Goal: Task Accomplishment & Management: Manage account settings

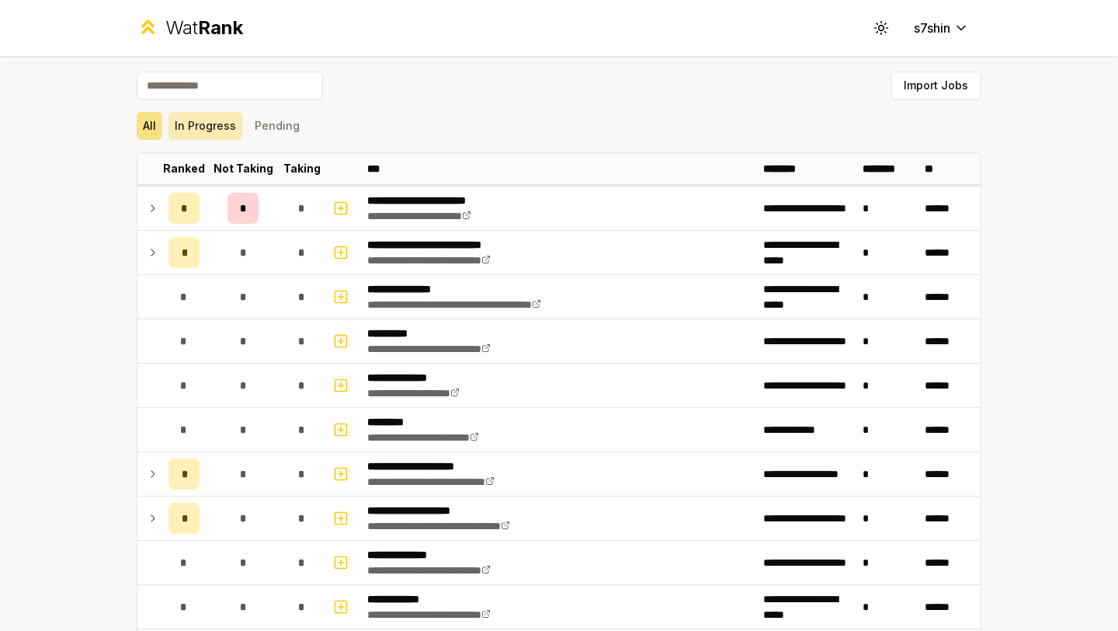
click at [202, 127] on button "In Progress" at bounding box center [206, 126] width 74 height 28
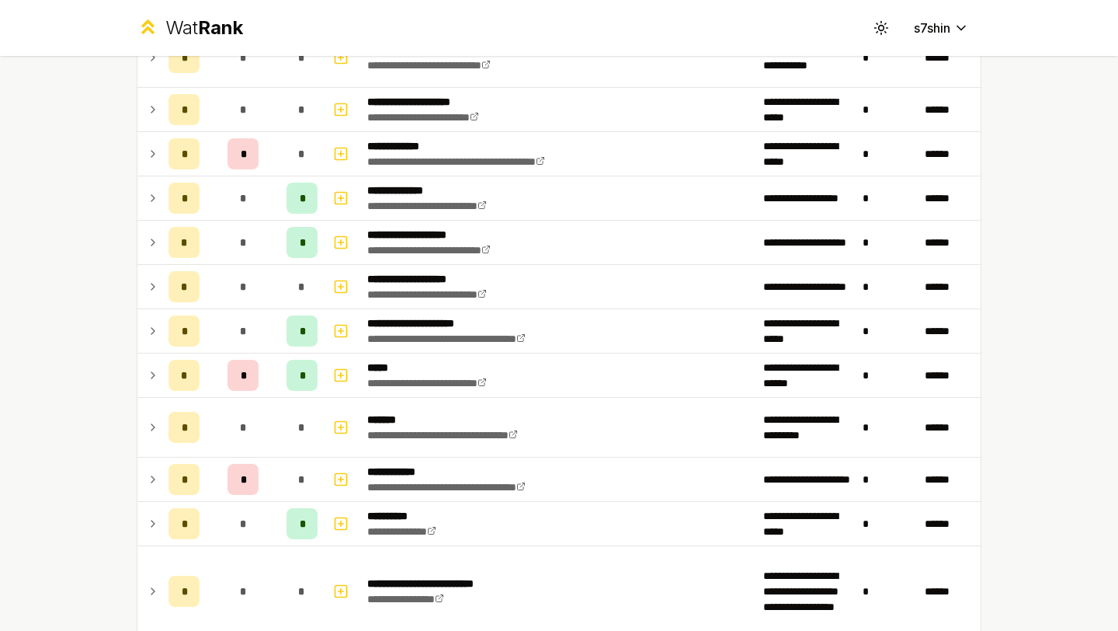
scroll to position [339, 0]
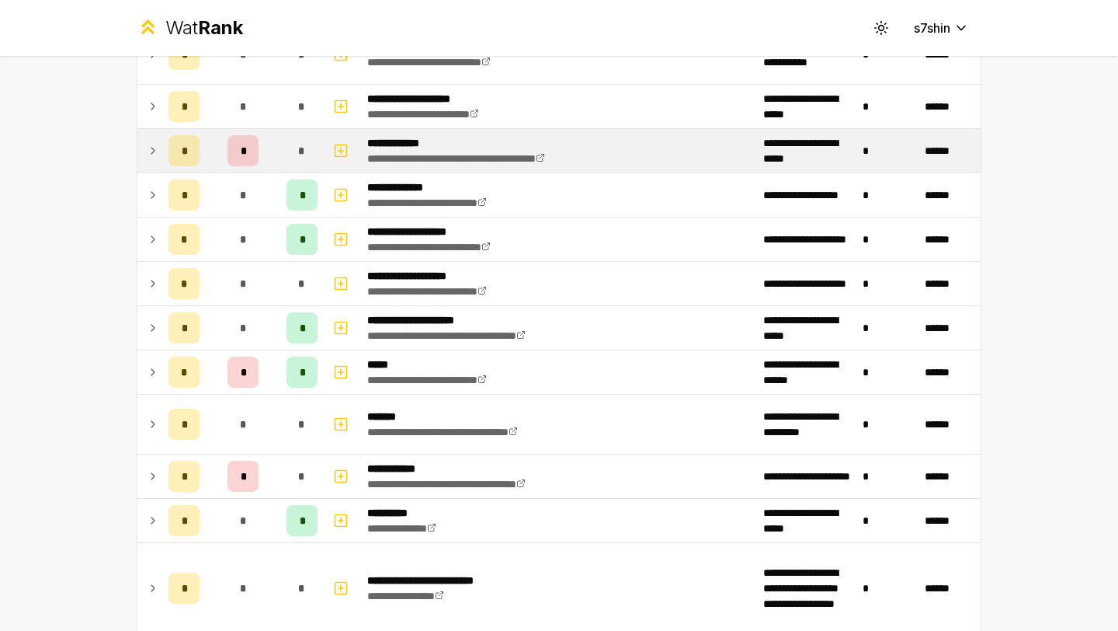
click at [208, 155] on td "*" at bounding box center [243, 150] width 75 height 43
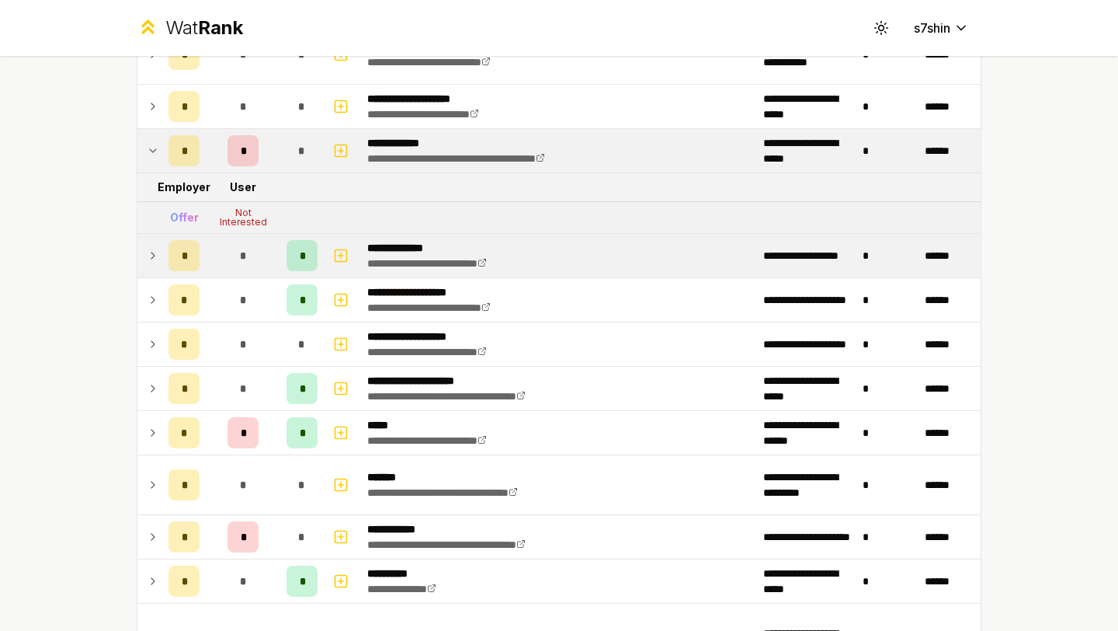
click at [216, 256] on td "*" at bounding box center [243, 255] width 75 height 43
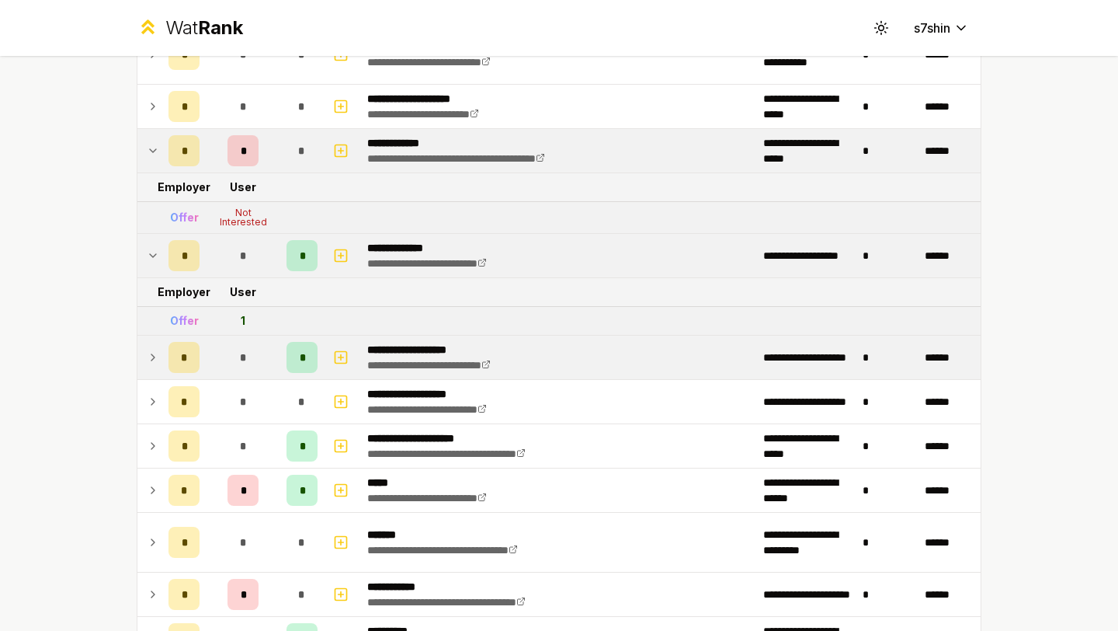
click at [231, 361] on div "*" at bounding box center [243, 357] width 31 height 31
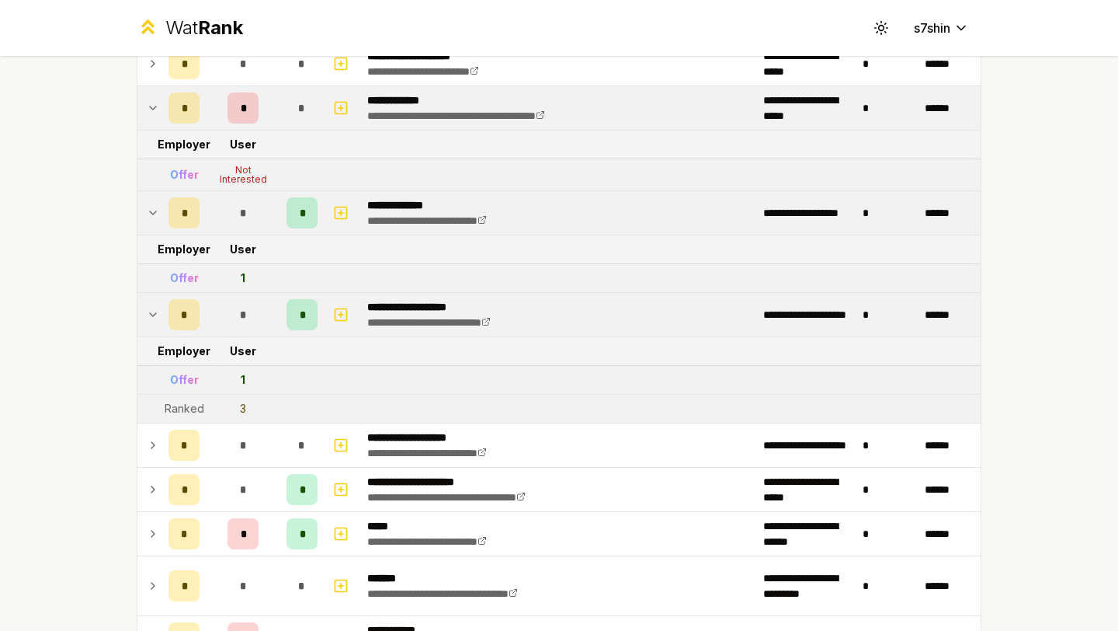
scroll to position [382, 0]
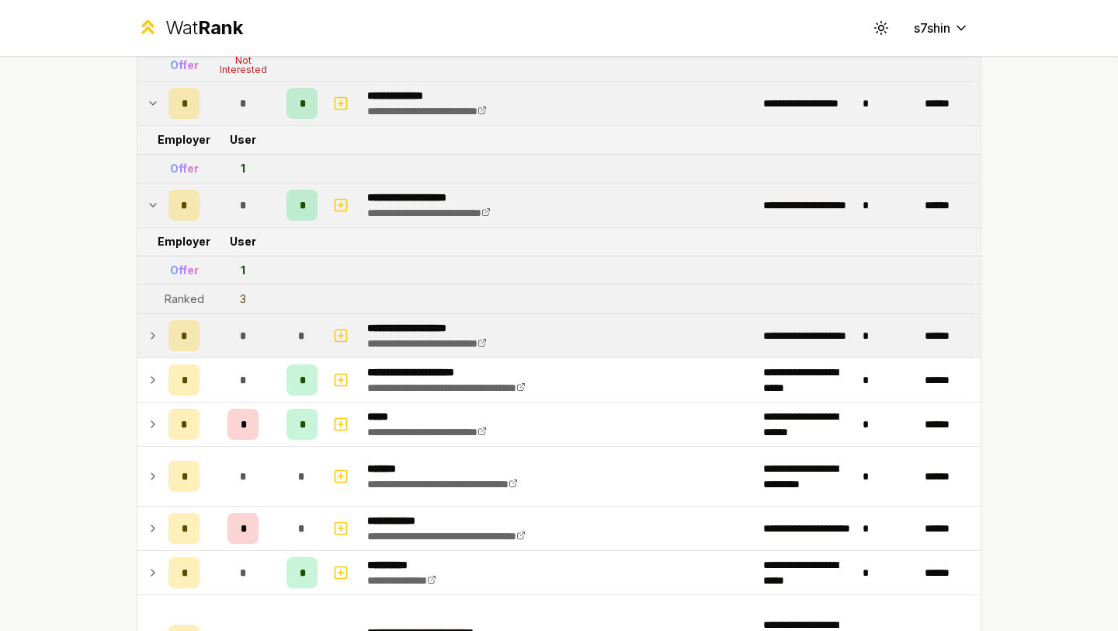
click at [245, 341] on span "*" at bounding box center [242, 336] width 7 height 16
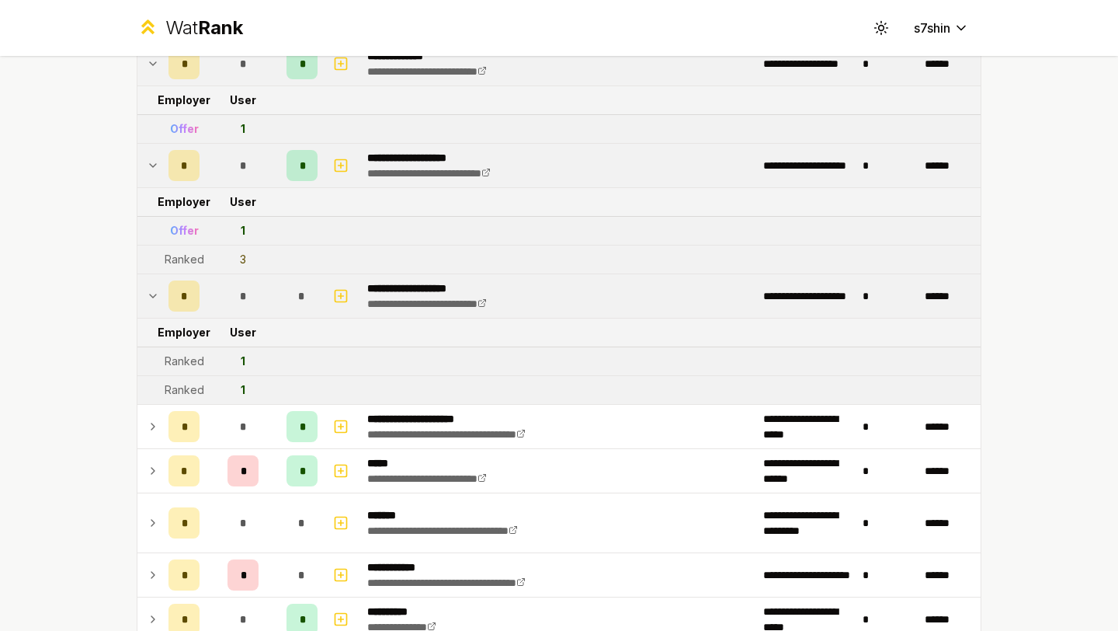
scroll to position [544, 0]
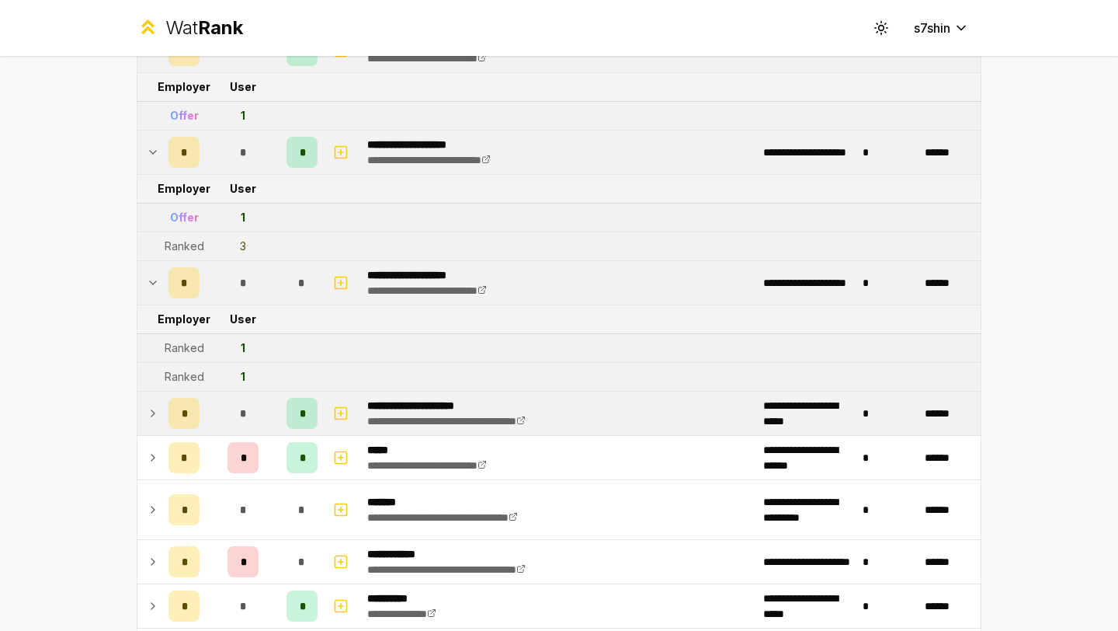
click at [224, 409] on td "*" at bounding box center [243, 412] width 75 height 43
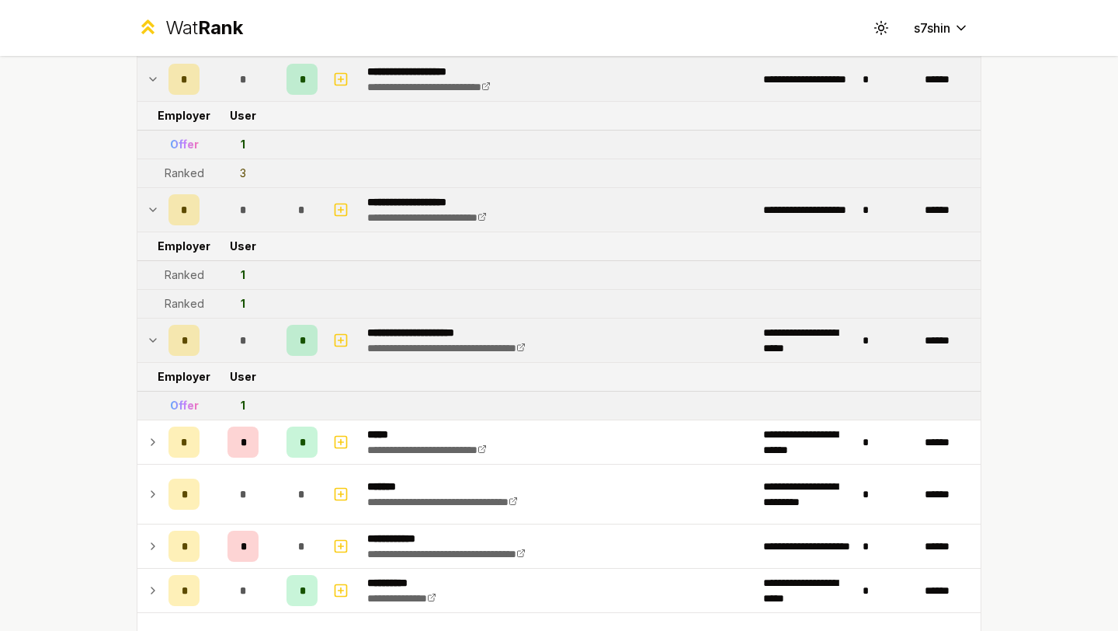
scroll to position [622, 0]
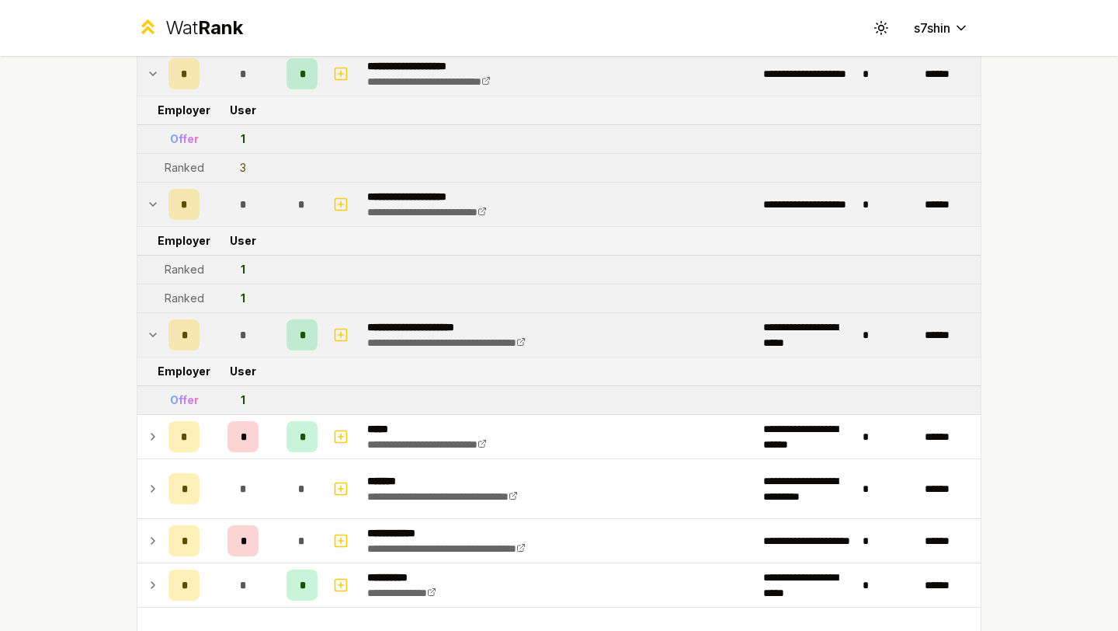
click at [231, 334] on div "*" at bounding box center [243, 334] width 31 height 31
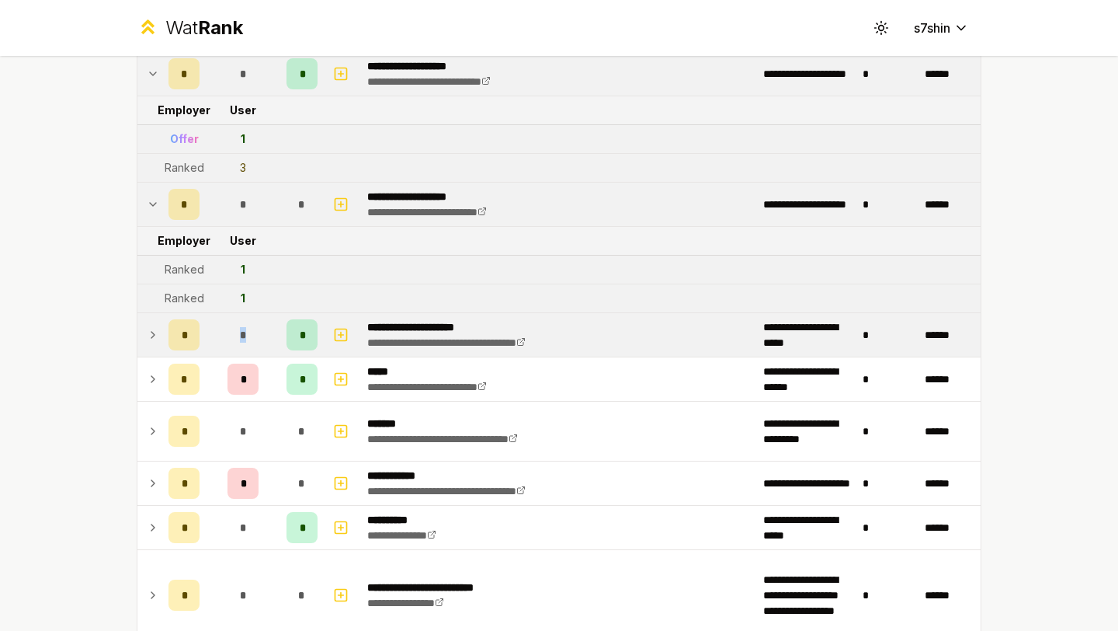
click at [230, 333] on div "*" at bounding box center [243, 334] width 31 height 31
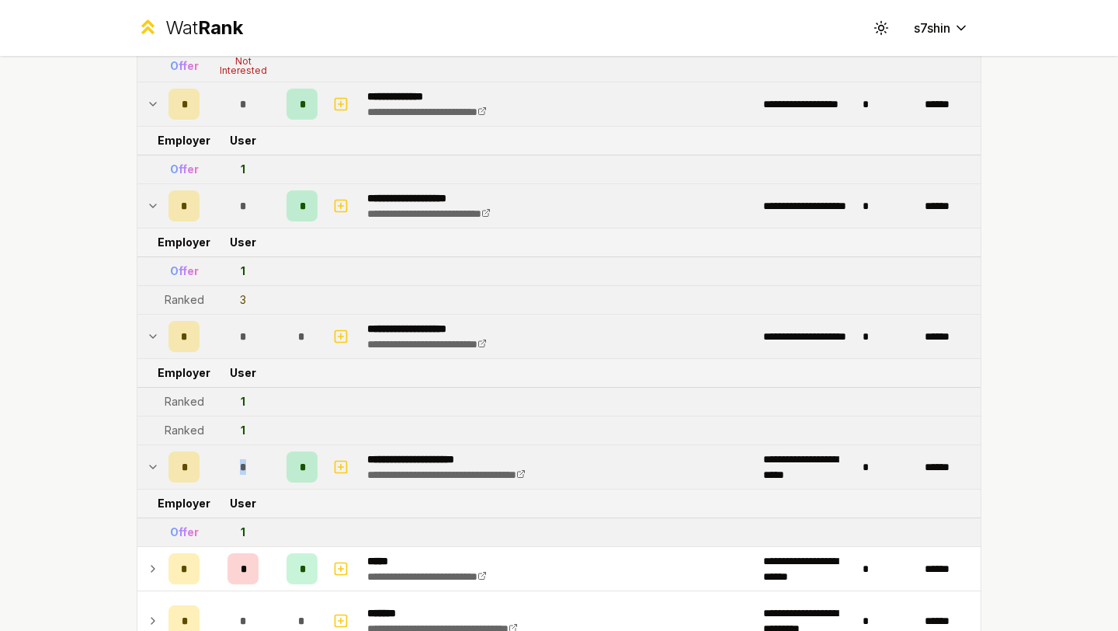
scroll to position [493, 0]
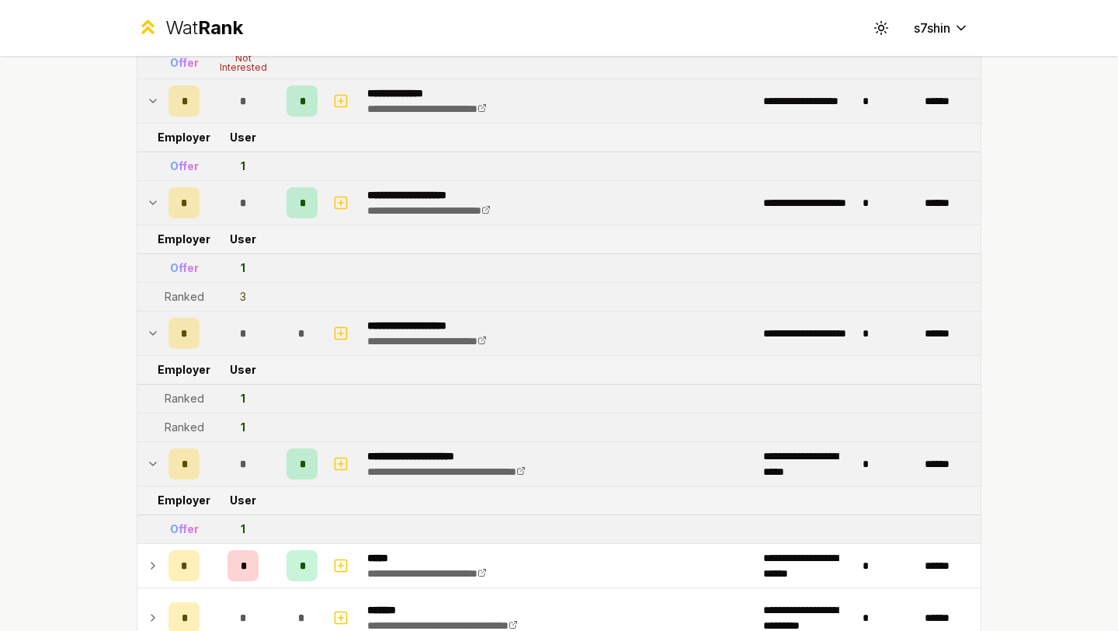
click at [155, 472] on icon at bounding box center [153, 463] width 12 height 19
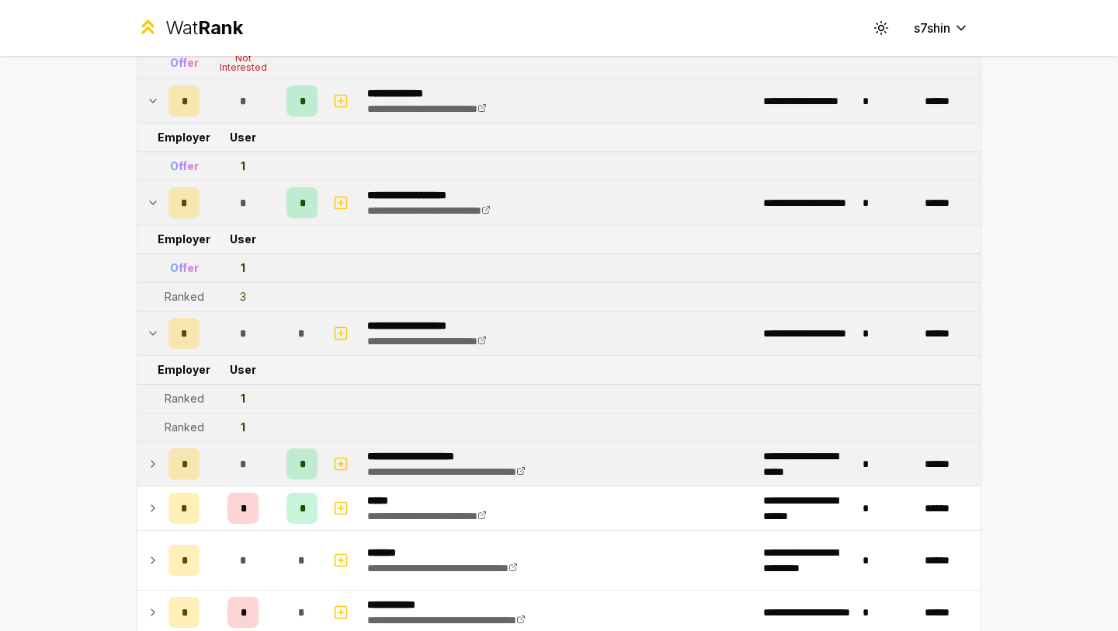
click at [160, 462] on td at bounding box center [149, 463] width 25 height 43
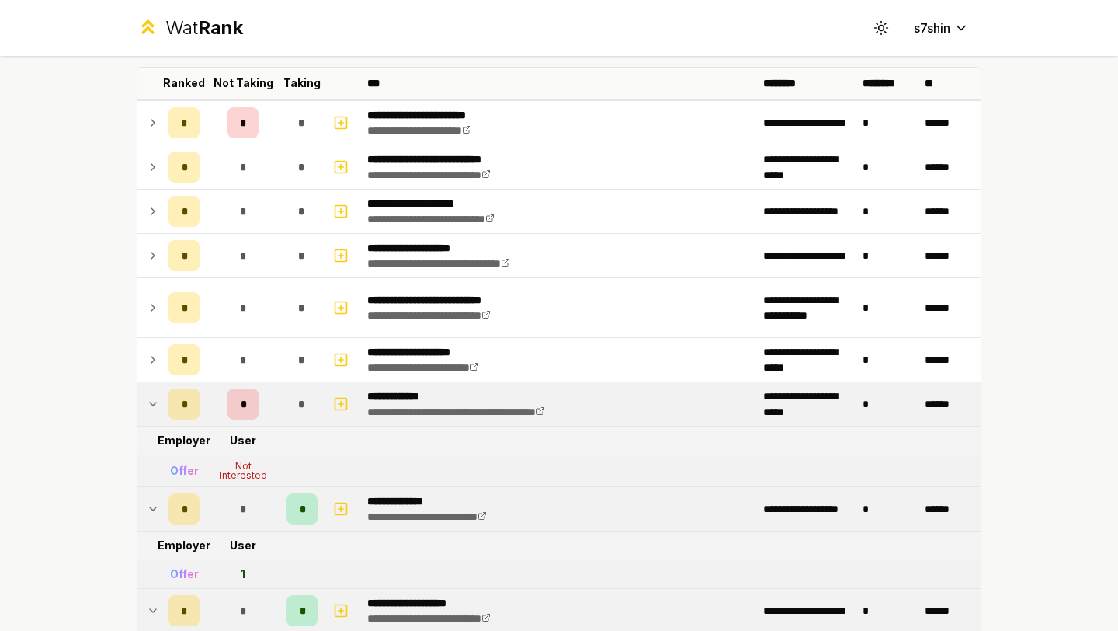
scroll to position [0, 0]
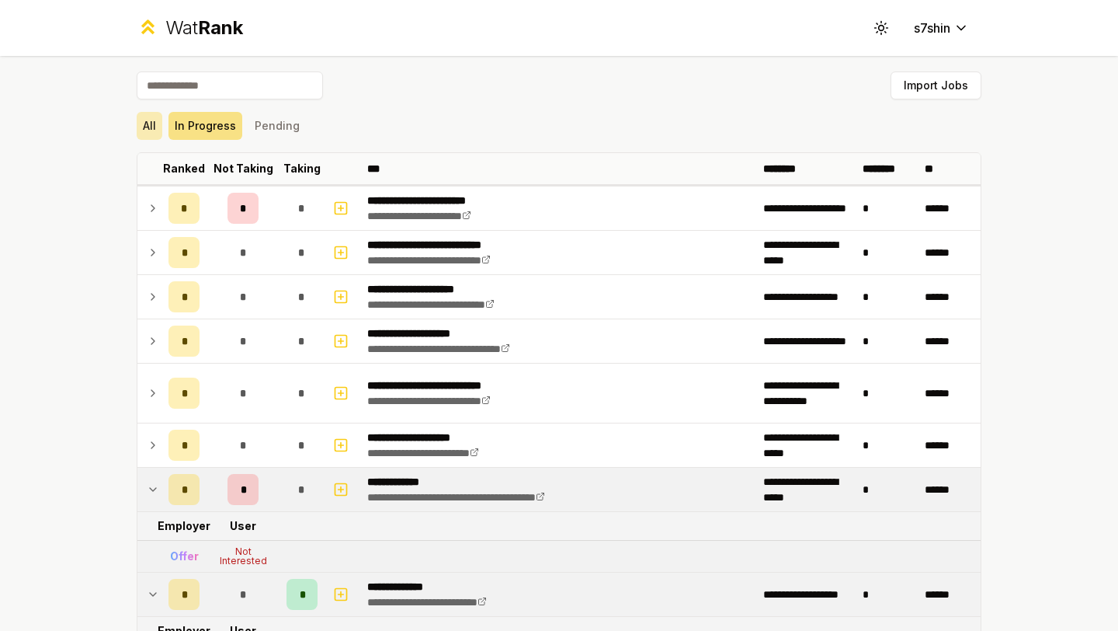
click at [148, 126] on button "All" at bounding box center [150, 126] width 26 height 28
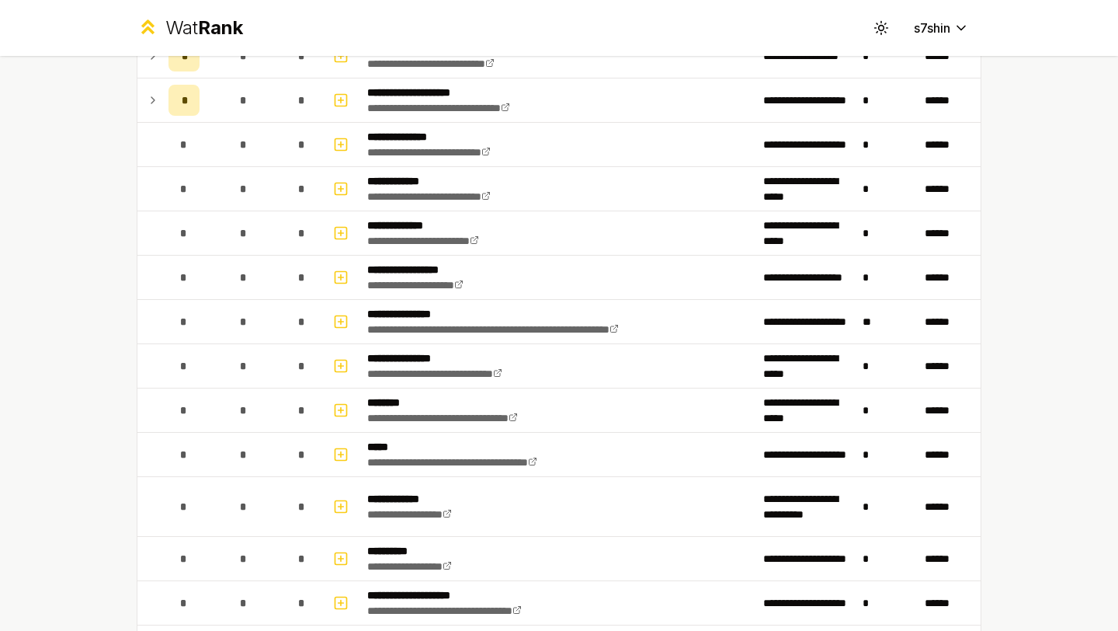
scroll to position [415, 0]
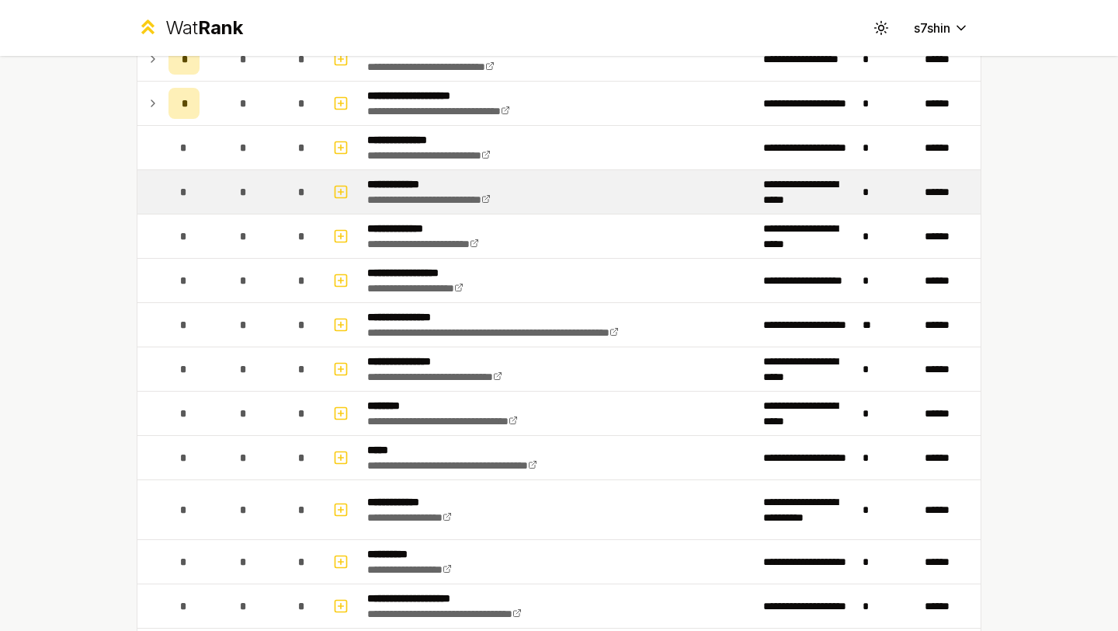
click at [242, 196] on span "*" at bounding box center [242, 192] width 7 height 16
click at [346, 194] on rect "button" at bounding box center [342, 192] width 12 height 12
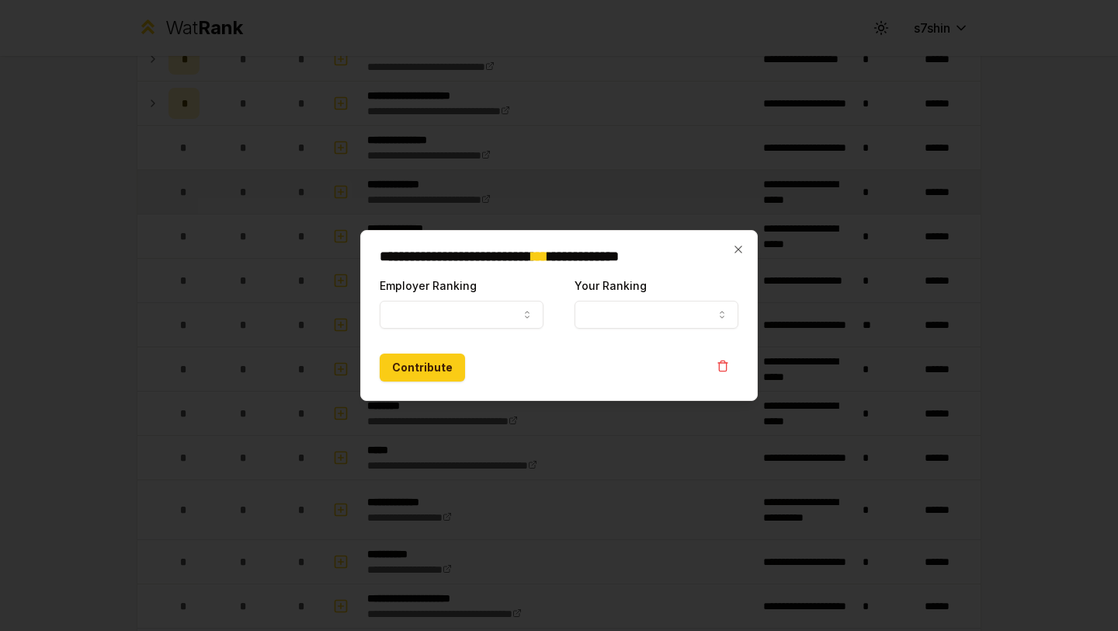
select select
click at [742, 250] on icon "button" at bounding box center [738, 249] width 12 height 12
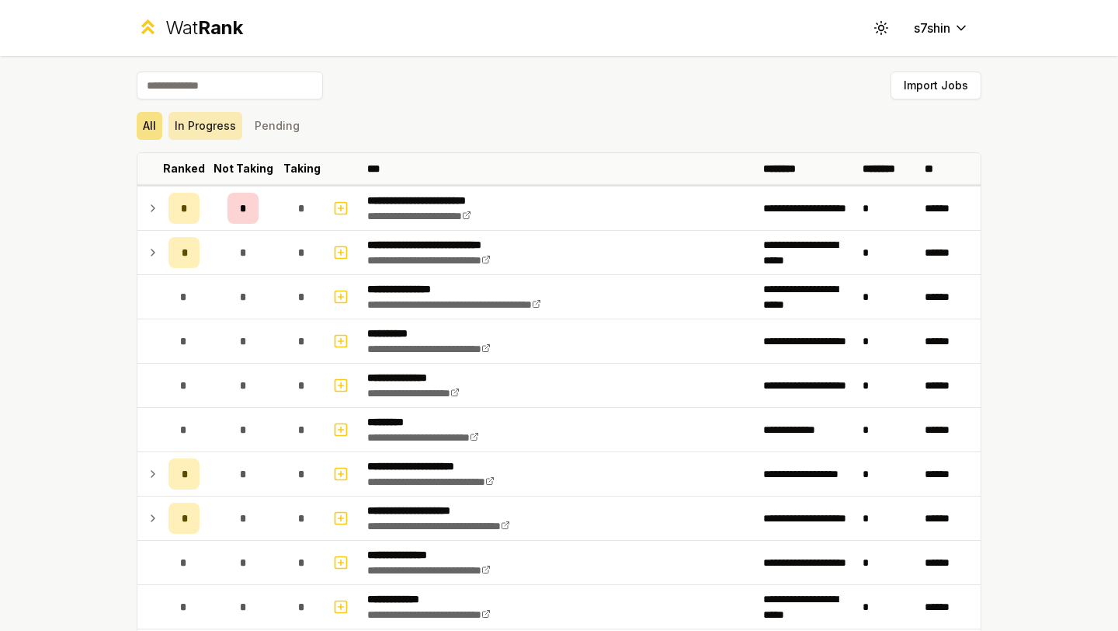
click at [217, 131] on button "In Progress" at bounding box center [206, 126] width 74 height 28
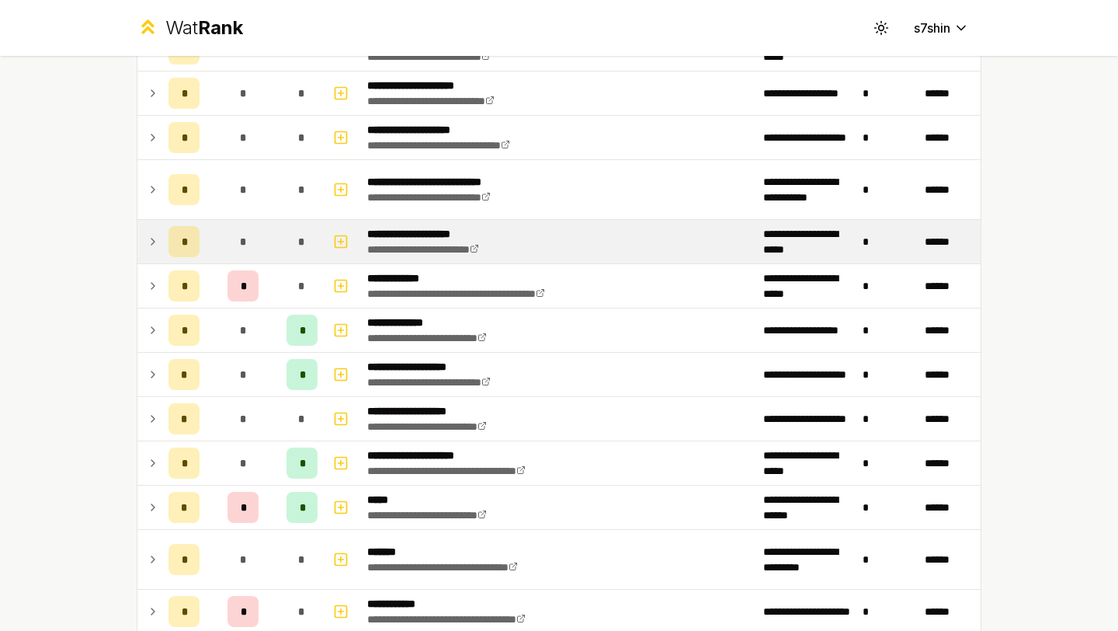
scroll to position [339, 0]
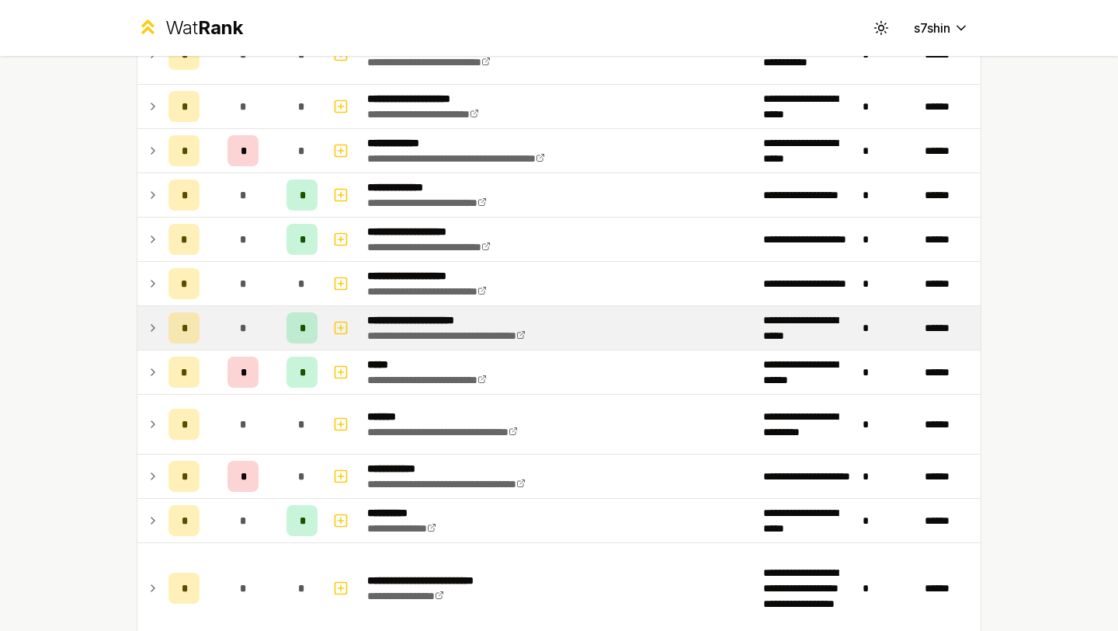
click at [409, 318] on p "**********" at bounding box center [470, 320] width 206 height 16
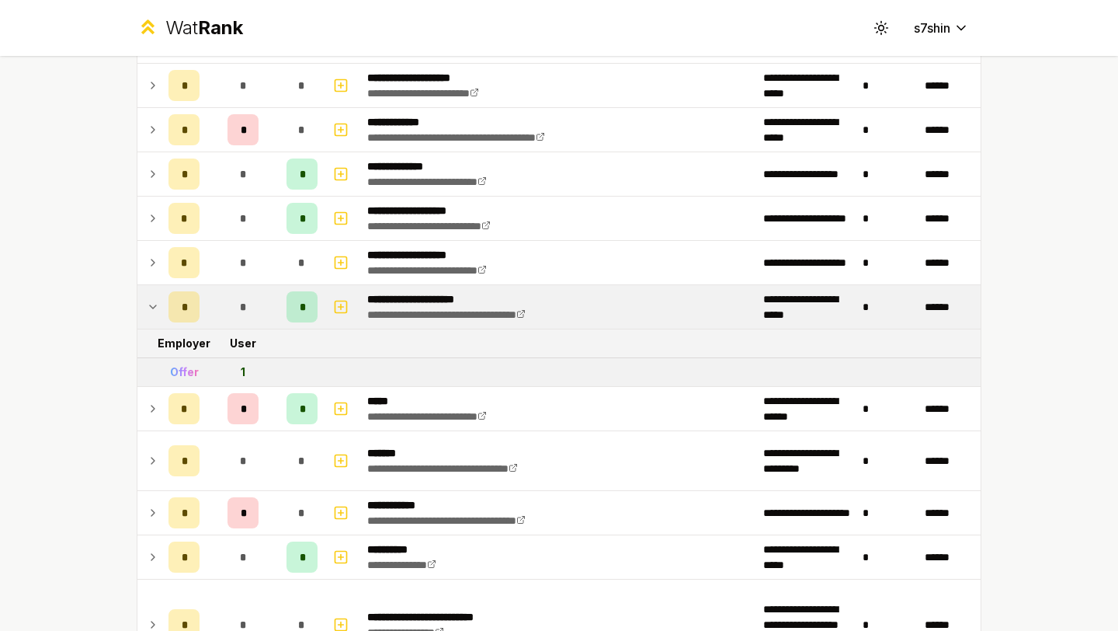
scroll to position [361, 0]
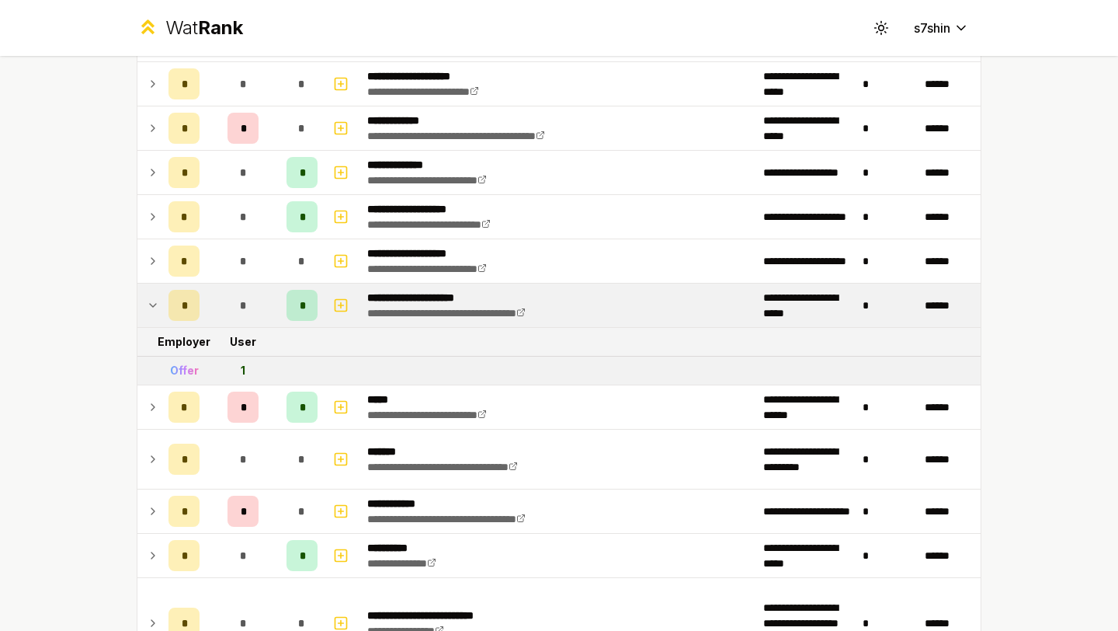
click at [308, 305] on div "*" at bounding box center [302, 305] width 31 height 31
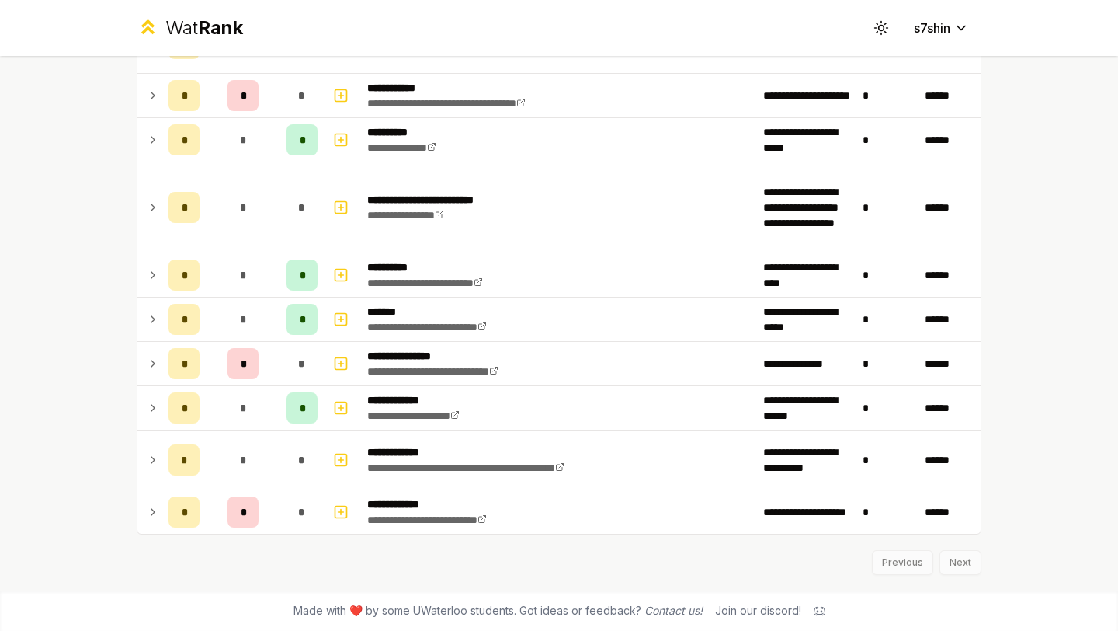
scroll to position [0, 0]
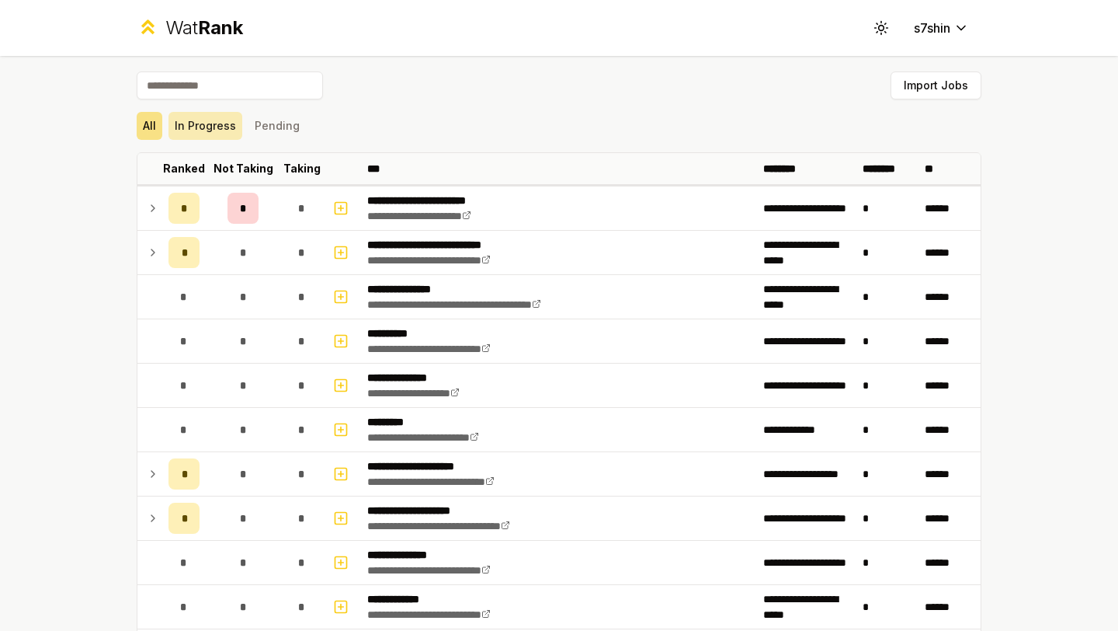
click at [207, 132] on button "In Progress" at bounding box center [206, 126] width 74 height 28
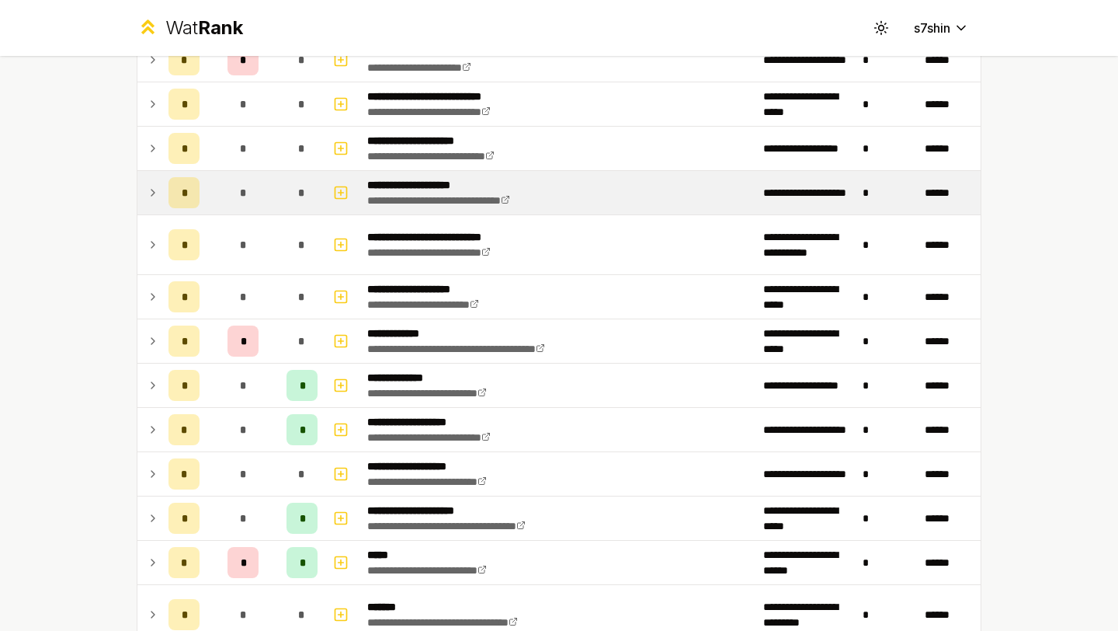
scroll to position [360, 0]
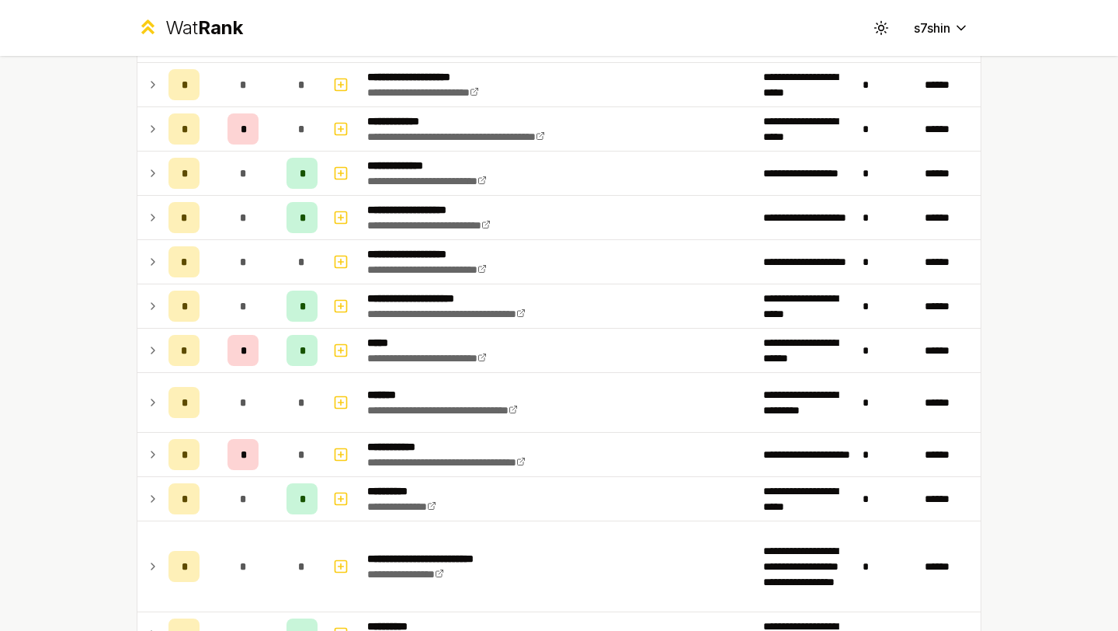
click at [256, 322] on td "*" at bounding box center [243, 305] width 75 height 43
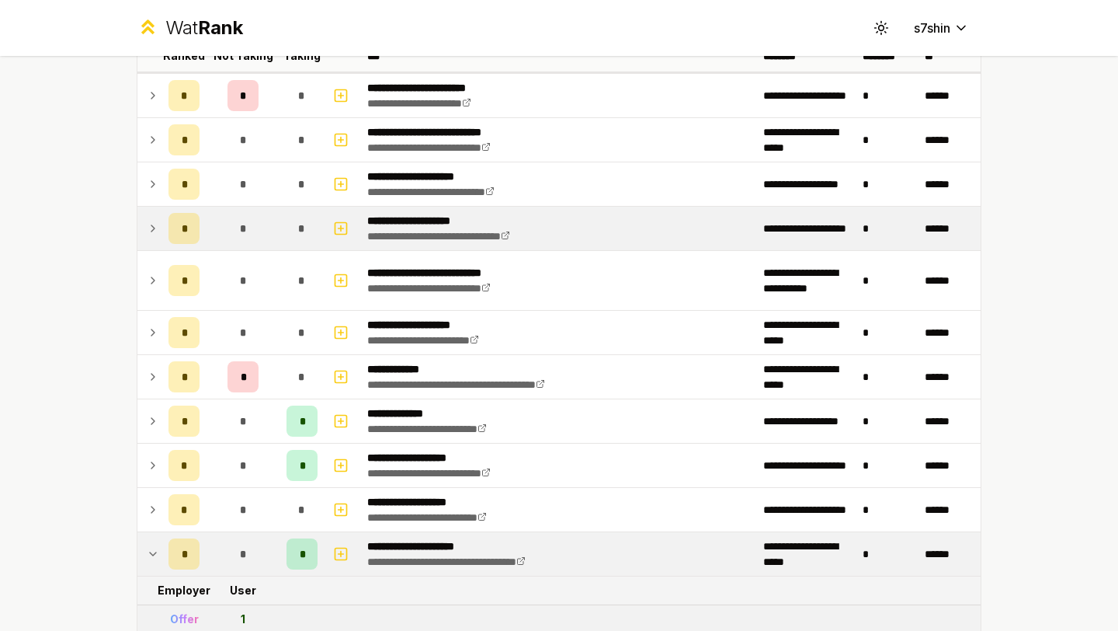
scroll to position [253, 0]
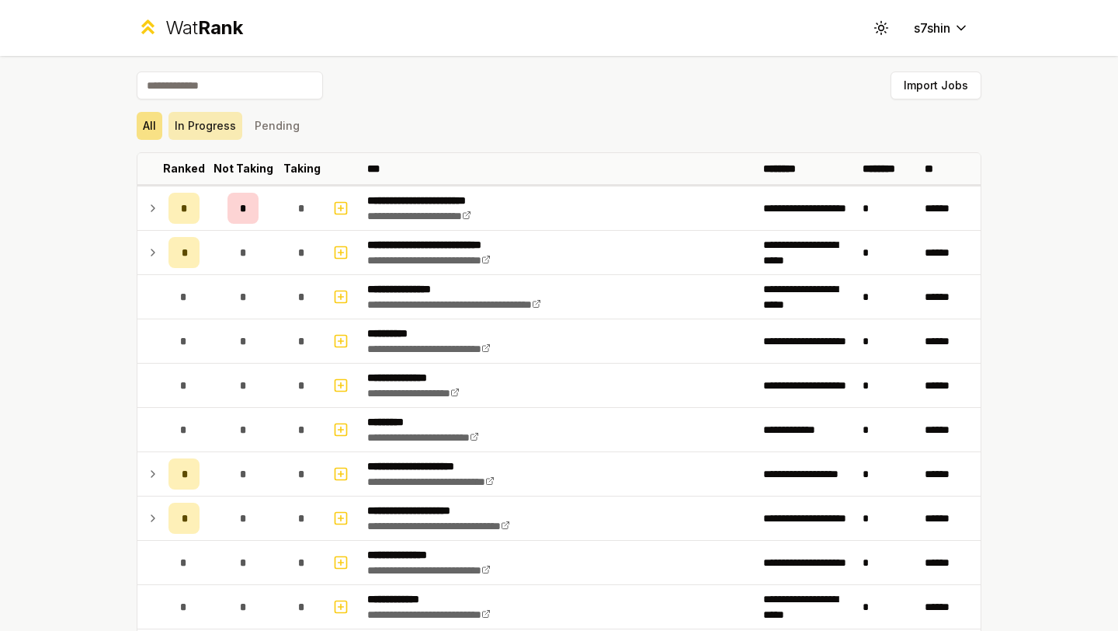
click at [221, 130] on button "In Progress" at bounding box center [206, 126] width 74 height 28
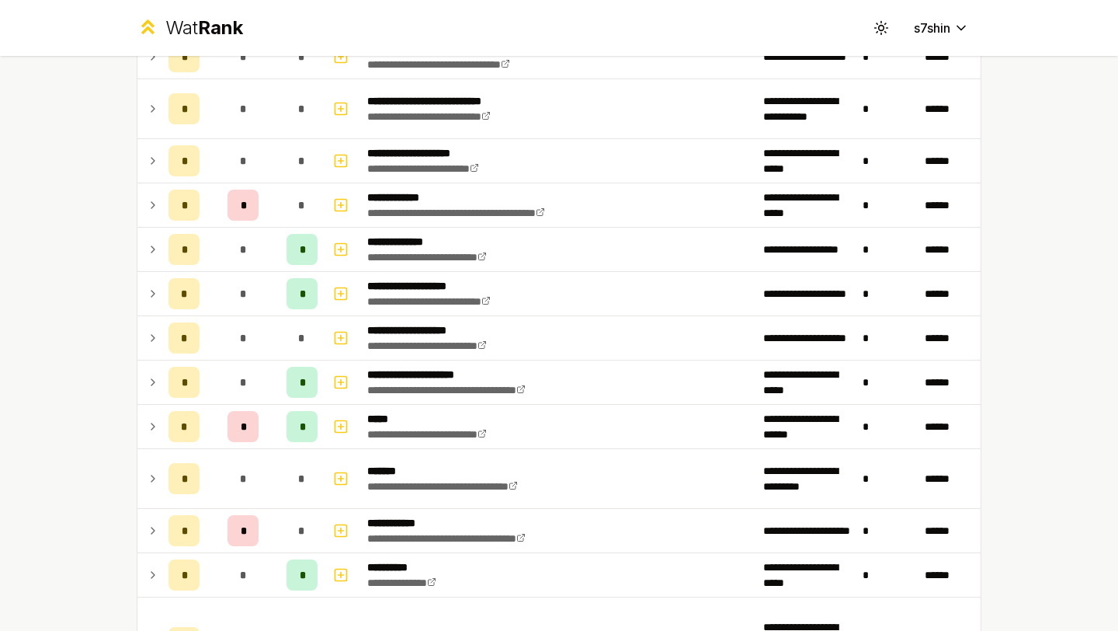
scroll to position [283, 0]
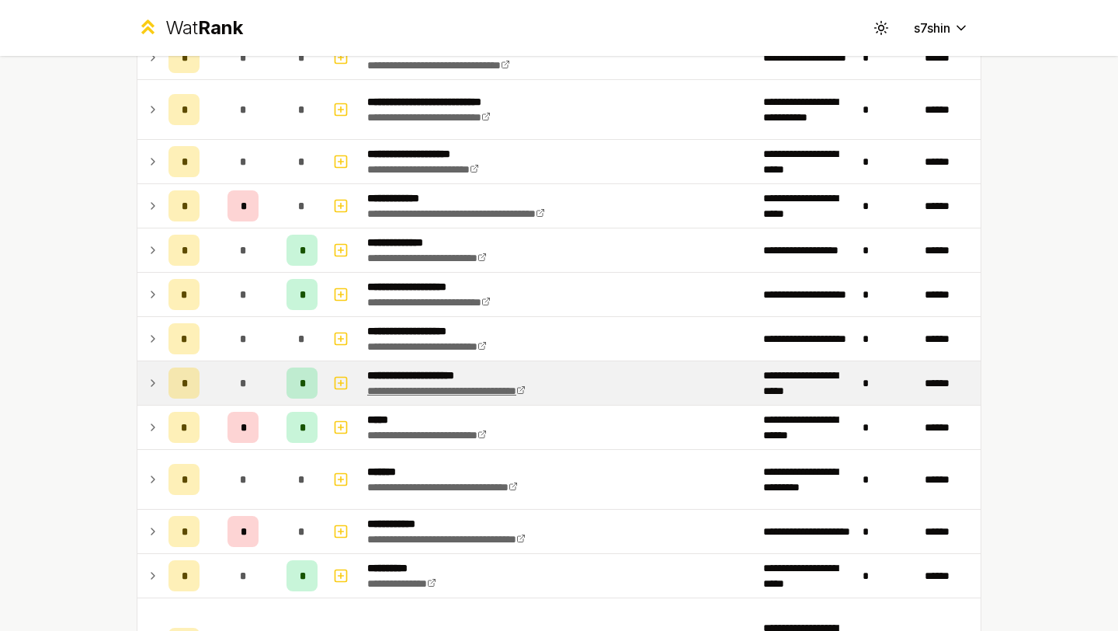
click at [423, 387] on link "**********" at bounding box center [446, 390] width 158 height 11
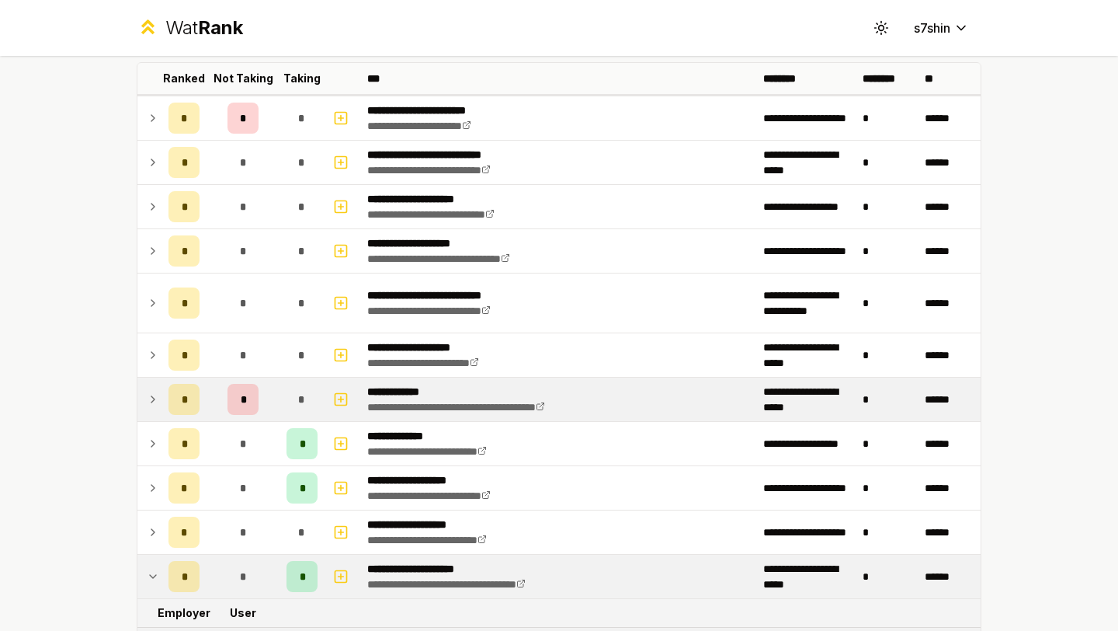
scroll to position [0, 0]
